Goal: Find specific page/section: Find specific page/section

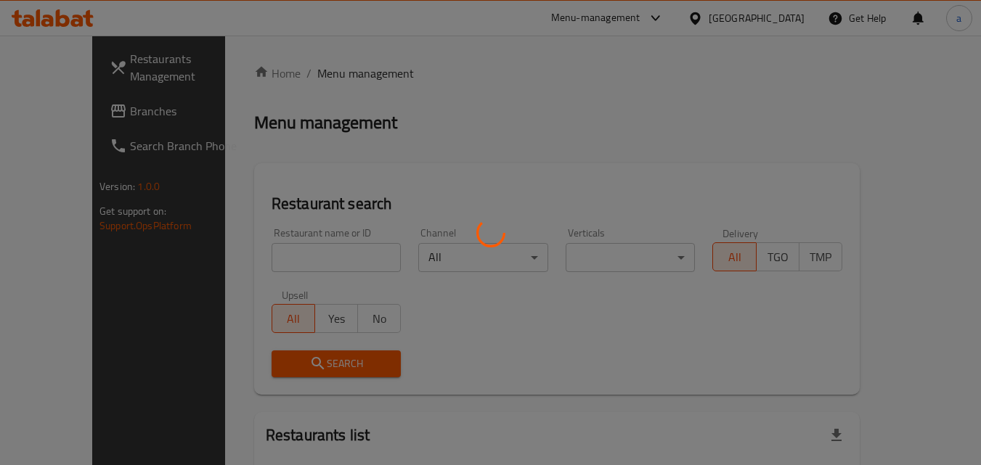
click at [759, 12] on div at bounding box center [490, 232] width 981 height 465
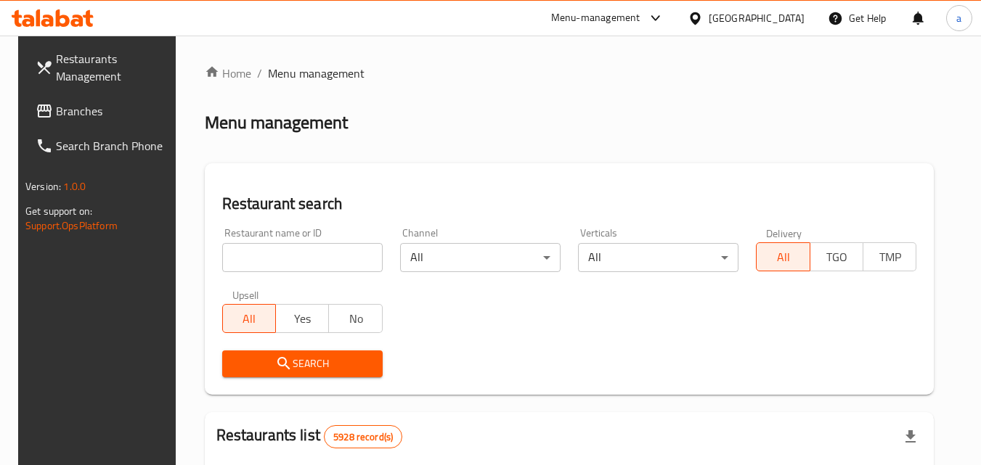
click at [764, 27] on div "Bahrain" at bounding box center [746, 18] width 140 height 35
click at [709, 22] on div at bounding box center [697, 18] width 21 height 16
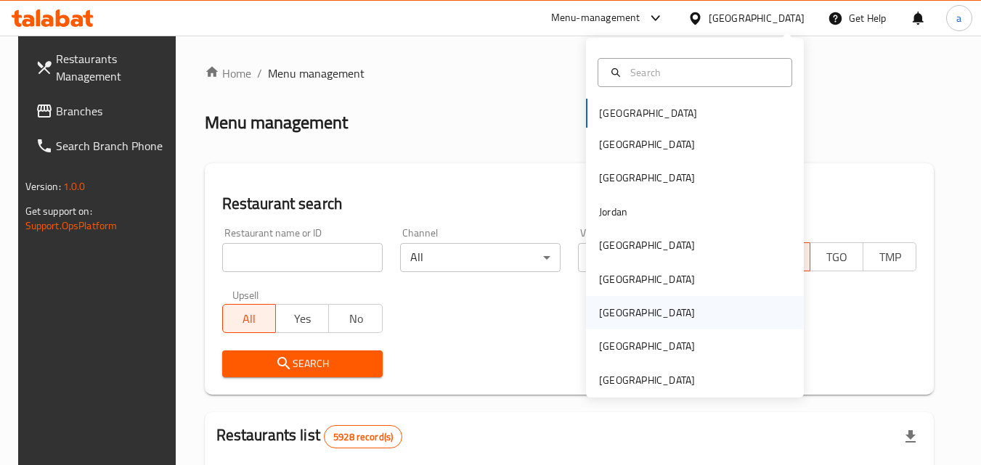
click at [599, 306] on div "[GEOGRAPHIC_DATA]" at bounding box center [647, 313] width 96 height 16
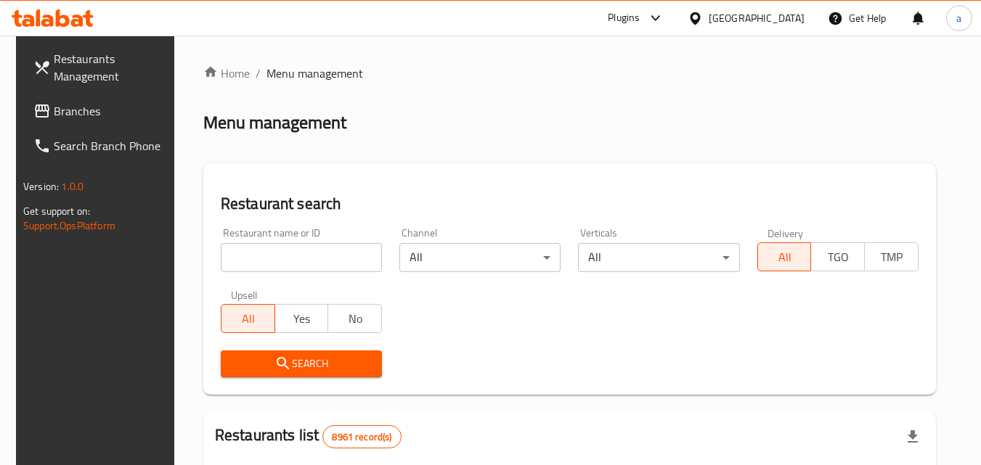
click at [70, 118] on span "Branches" at bounding box center [111, 110] width 115 height 17
